Goal: Check status: Check status

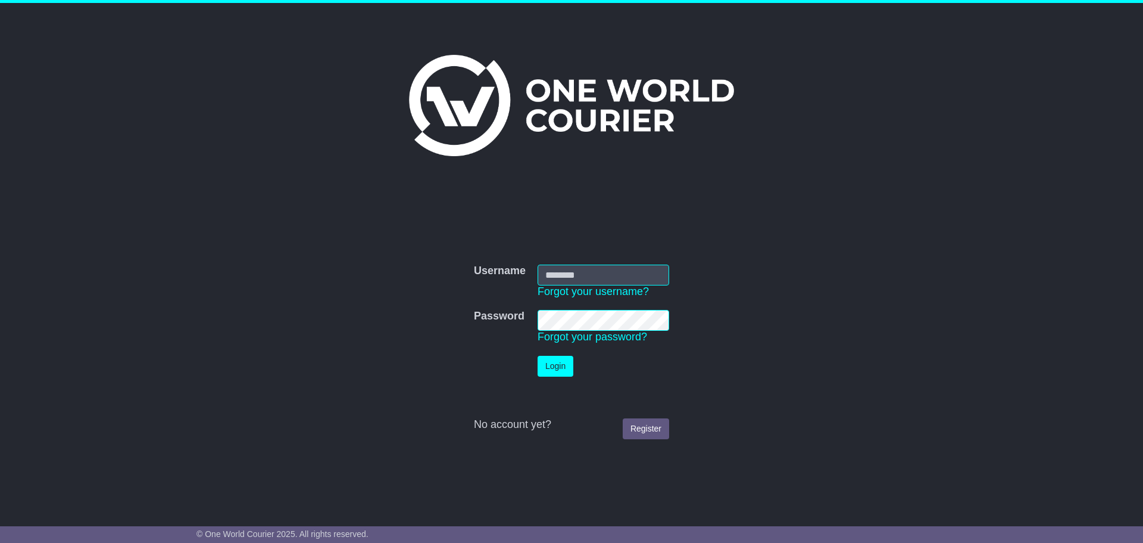
type input "**********"
click at [560, 367] on button "Login" at bounding box center [556, 366] width 36 height 21
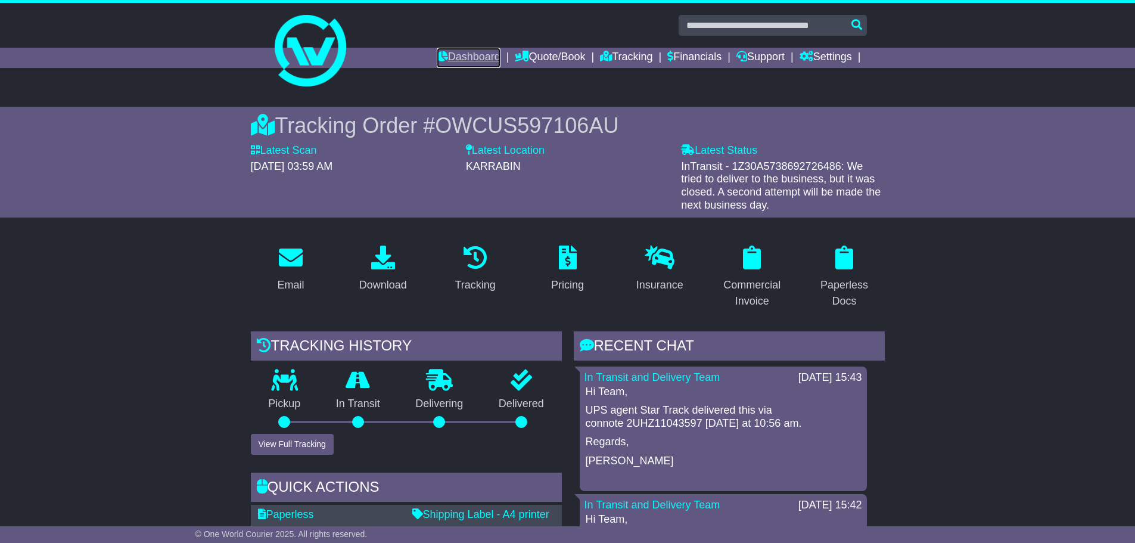
click at [445, 61] on link "Dashboard" at bounding box center [469, 58] width 64 height 20
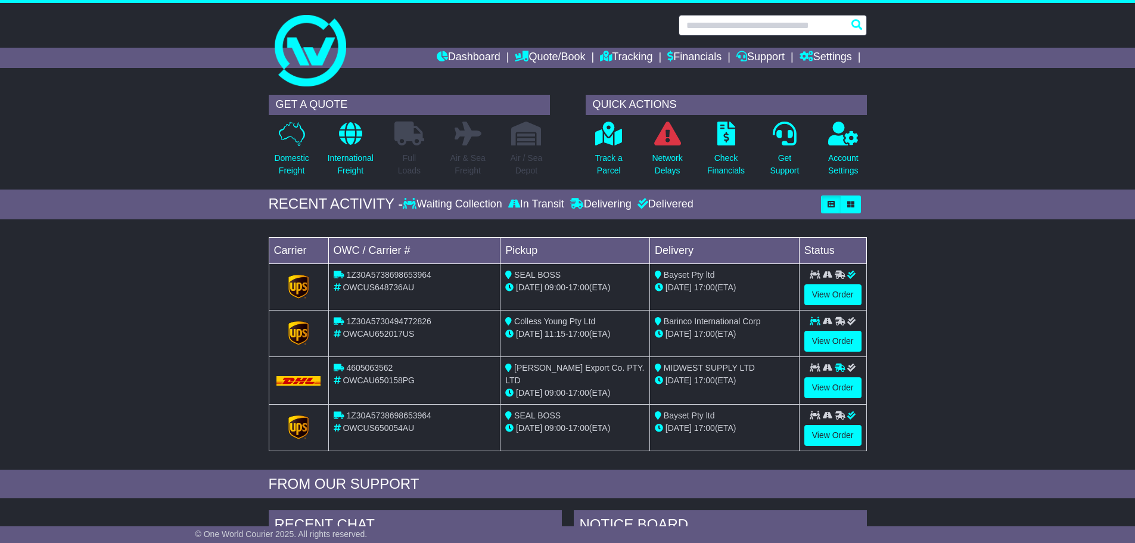
click at [746, 23] on input "text" at bounding box center [772, 25] width 188 height 21
paste input "**********"
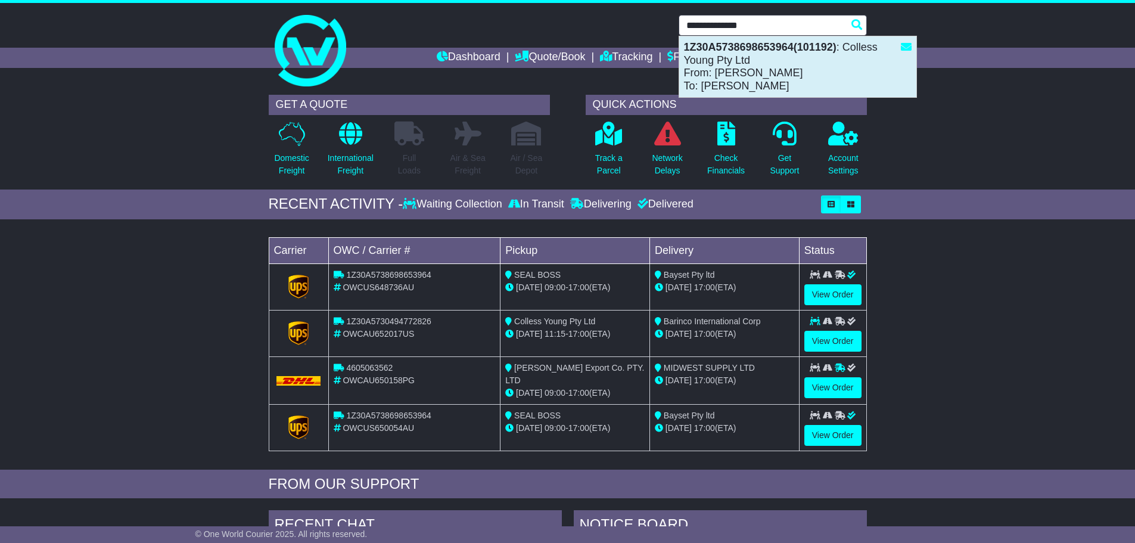
click at [745, 51] on strong "1Z30A5738698653964(101192)" at bounding box center [760, 47] width 152 height 12
type input "**********"
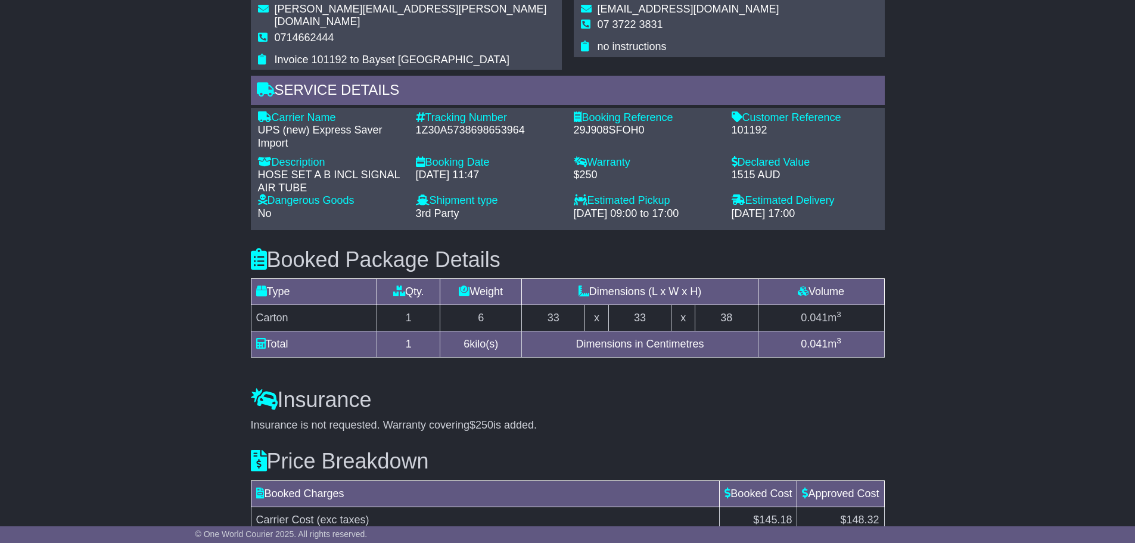
scroll to position [1012, 0]
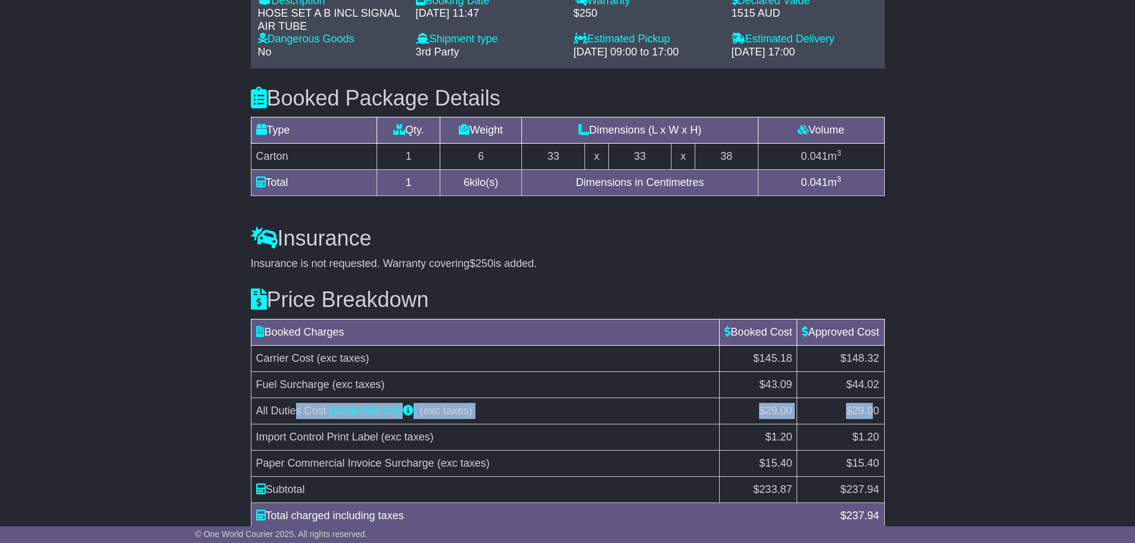
drag, startPoint x: 296, startPoint y: 392, endPoint x: 873, endPoint y: 389, distance: 577.1
click at [873, 398] on tr "All Duties Cost (admin fee only ) (exc taxes) $29.00 $29.00" at bounding box center [567, 411] width 633 height 26
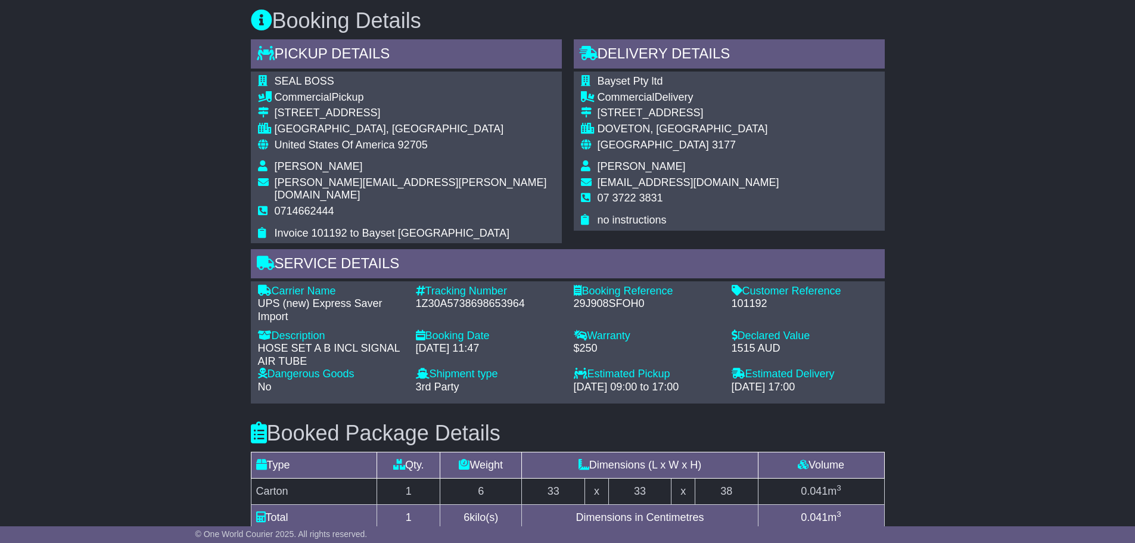
scroll to position [697, 0]
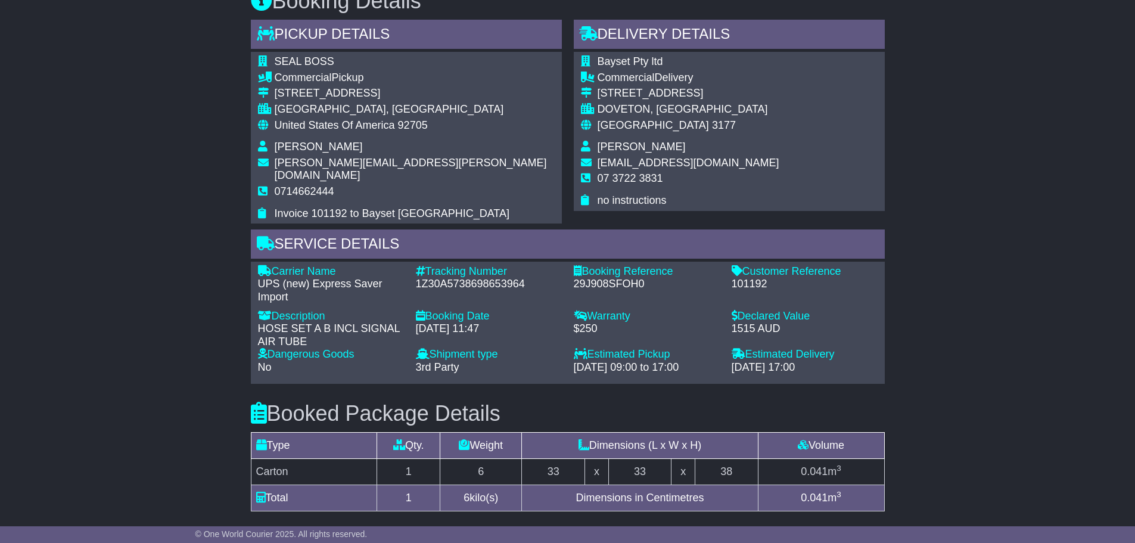
click at [758, 278] on div "101192" at bounding box center [804, 284] width 146 height 13
copy div "101192"
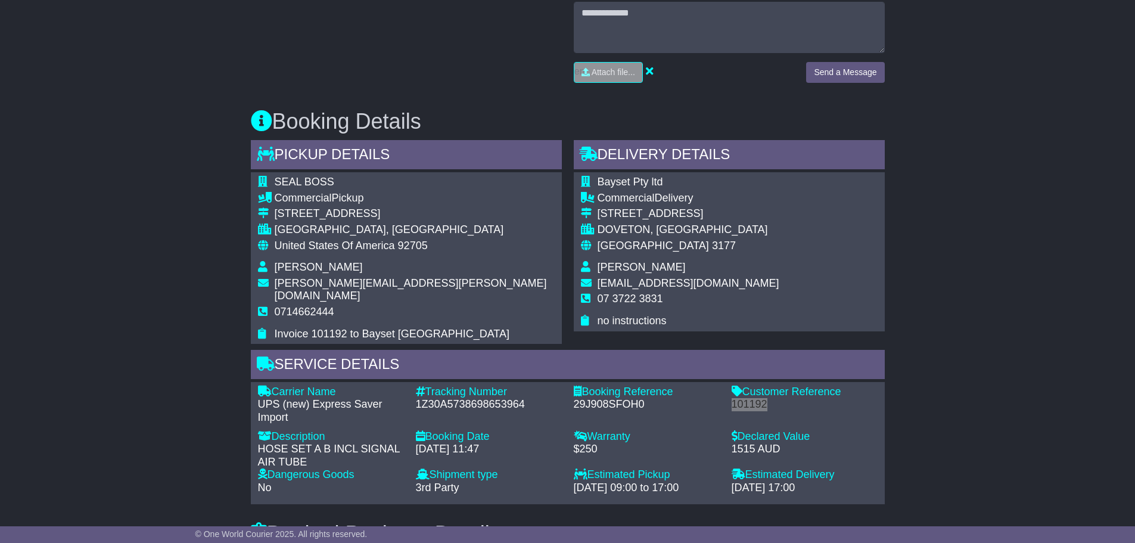
scroll to position [655, 0]
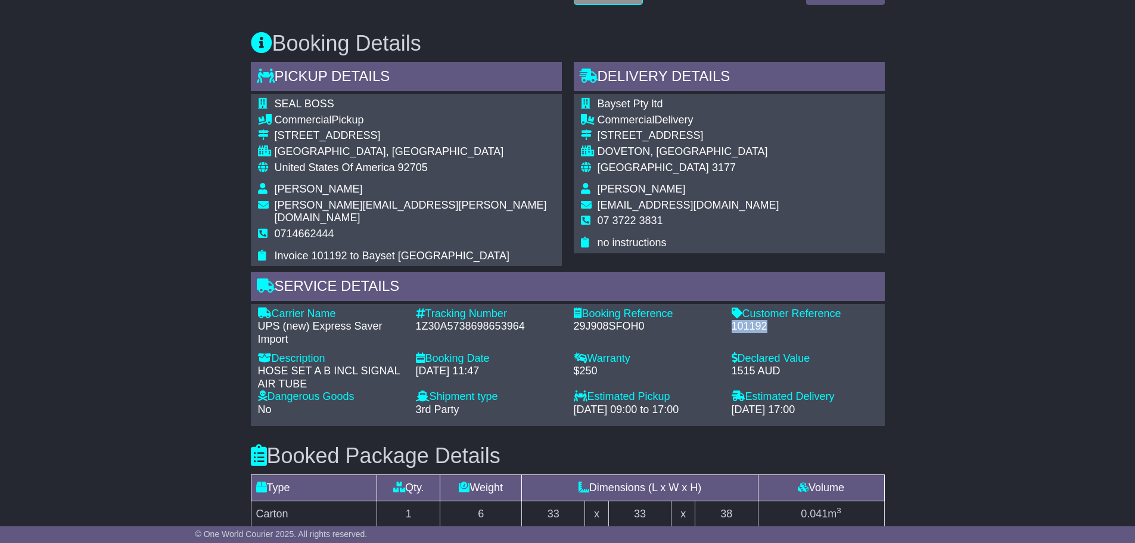
click at [628, 320] on div "29J908SFOH0" at bounding box center [647, 326] width 146 height 13
copy div "29J908SFOH0"
click at [486, 320] on div "1Z30A5738698653964" at bounding box center [489, 326] width 146 height 13
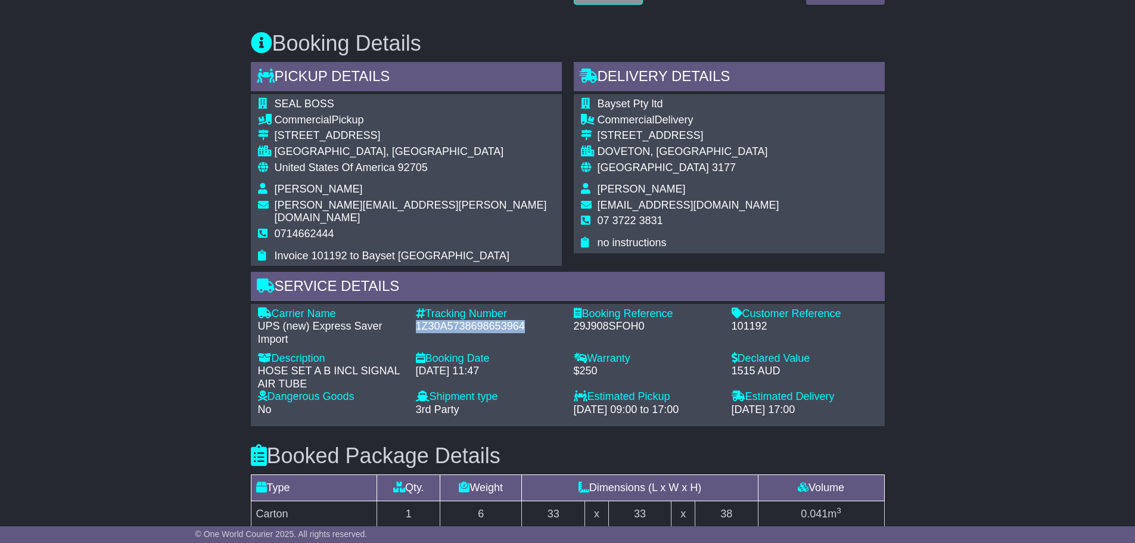
copy div "1Z30A5738698653964"
